Goal: Information Seeking & Learning: Learn about a topic

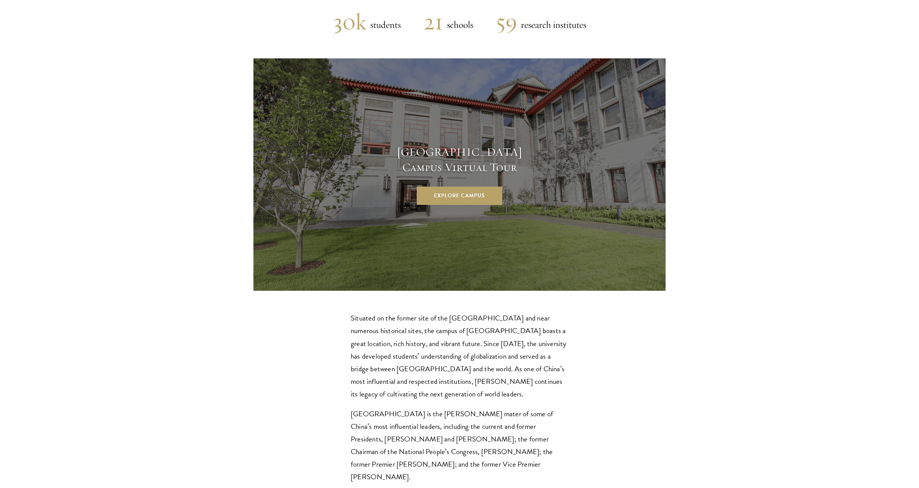
scroll to position [2089, 0]
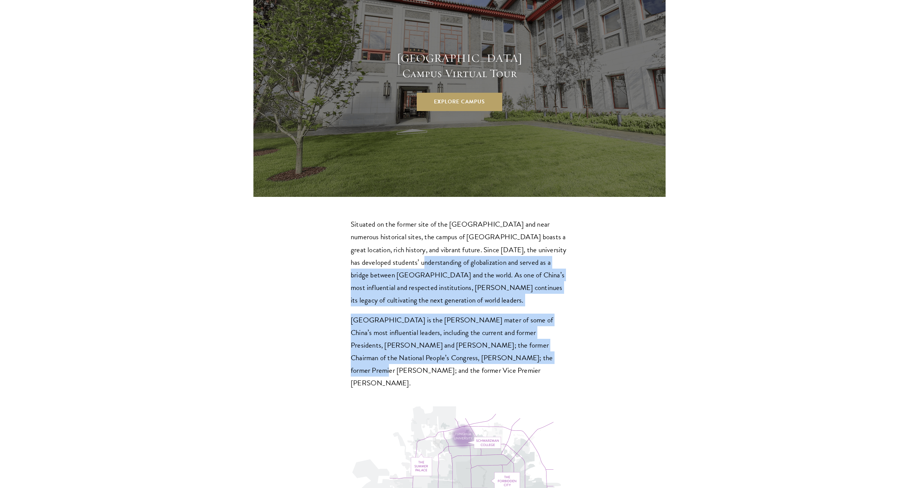
drag, startPoint x: 406, startPoint y: 199, endPoint x: 479, endPoint y: 267, distance: 100.1
click at [479, 267] on div "Situated on the former site of the [GEOGRAPHIC_DATA] and near numerous historic…" at bounding box center [459, 303] width 217 height 171
click at [479, 314] on p "Tsinghua University is the alma mater of some of China’s most influential leade…" at bounding box center [459, 352] width 217 height 76
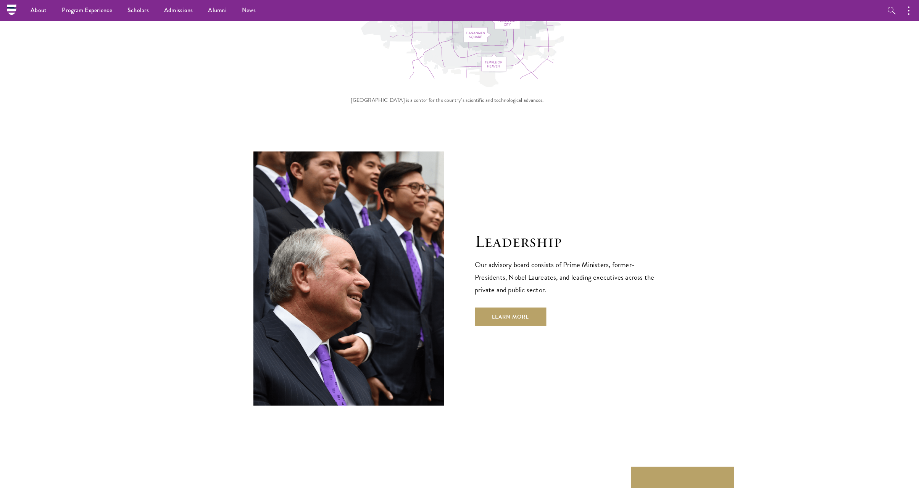
scroll to position [2460, 0]
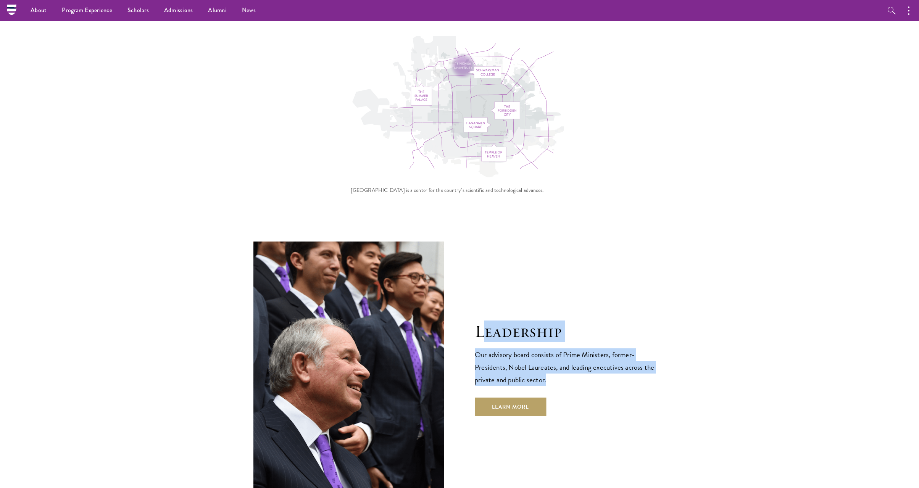
drag, startPoint x: 482, startPoint y: 243, endPoint x: 558, endPoint y: 287, distance: 88.0
click at [554, 321] on div "Leadership Our advisory board consists of Prime Ministers, former-Presidents, N…" at bounding box center [570, 368] width 191 height 95
click at [558, 348] on p "Our advisory board consists of Prime Ministers, former-Presidents, Nobel Laurea…" at bounding box center [570, 367] width 191 height 38
drag, startPoint x: 587, startPoint y: 285, endPoint x: 466, endPoint y: 231, distance: 132.0
click at [466, 241] on div "Leadership Our advisory board consists of Prime Ministers, former-Presidents, N…" at bounding box center [459, 368] width 412 height 254
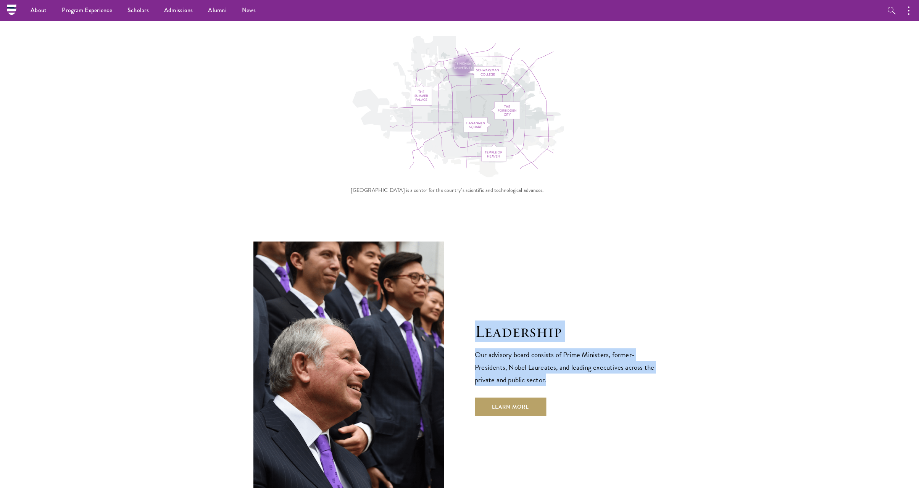
click at [477, 321] on h2 "Leadership" at bounding box center [570, 331] width 191 height 21
drag, startPoint x: 467, startPoint y: 230, endPoint x: 576, endPoint y: 287, distance: 122.9
click at [576, 287] on div "Leadership Our advisory board consists of Prime Ministers, former-Presidents, N…" at bounding box center [459, 368] width 412 height 254
click at [576, 348] on p "Our advisory board consists of Prime Ministers, former-Presidents, Nobel Laurea…" at bounding box center [570, 367] width 191 height 38
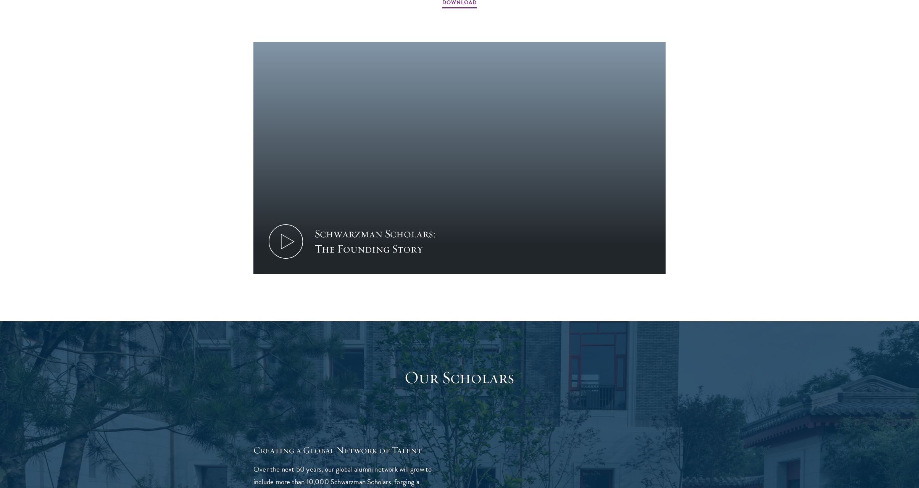
scroll to position [1194, 0]
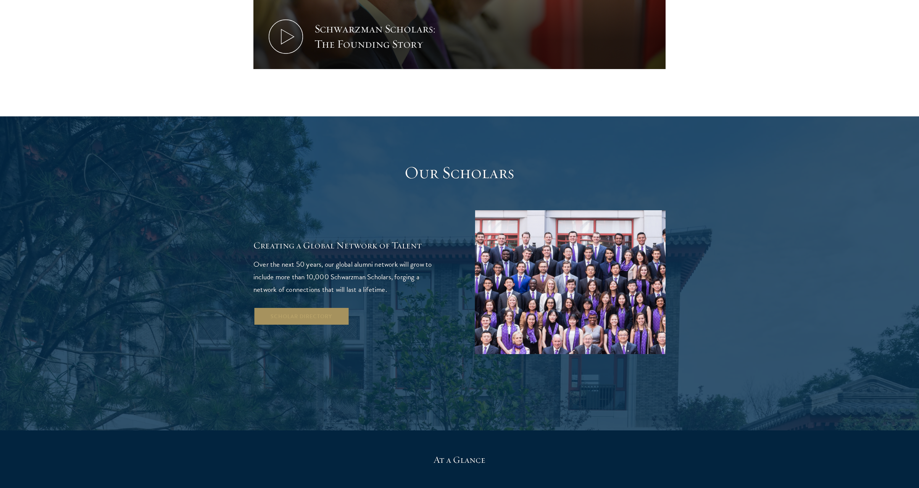
click at [320, 307] on link "Scholar Directory" at bounding box center [301, 316] width 96 height 18
